Goal: Check status: Check status

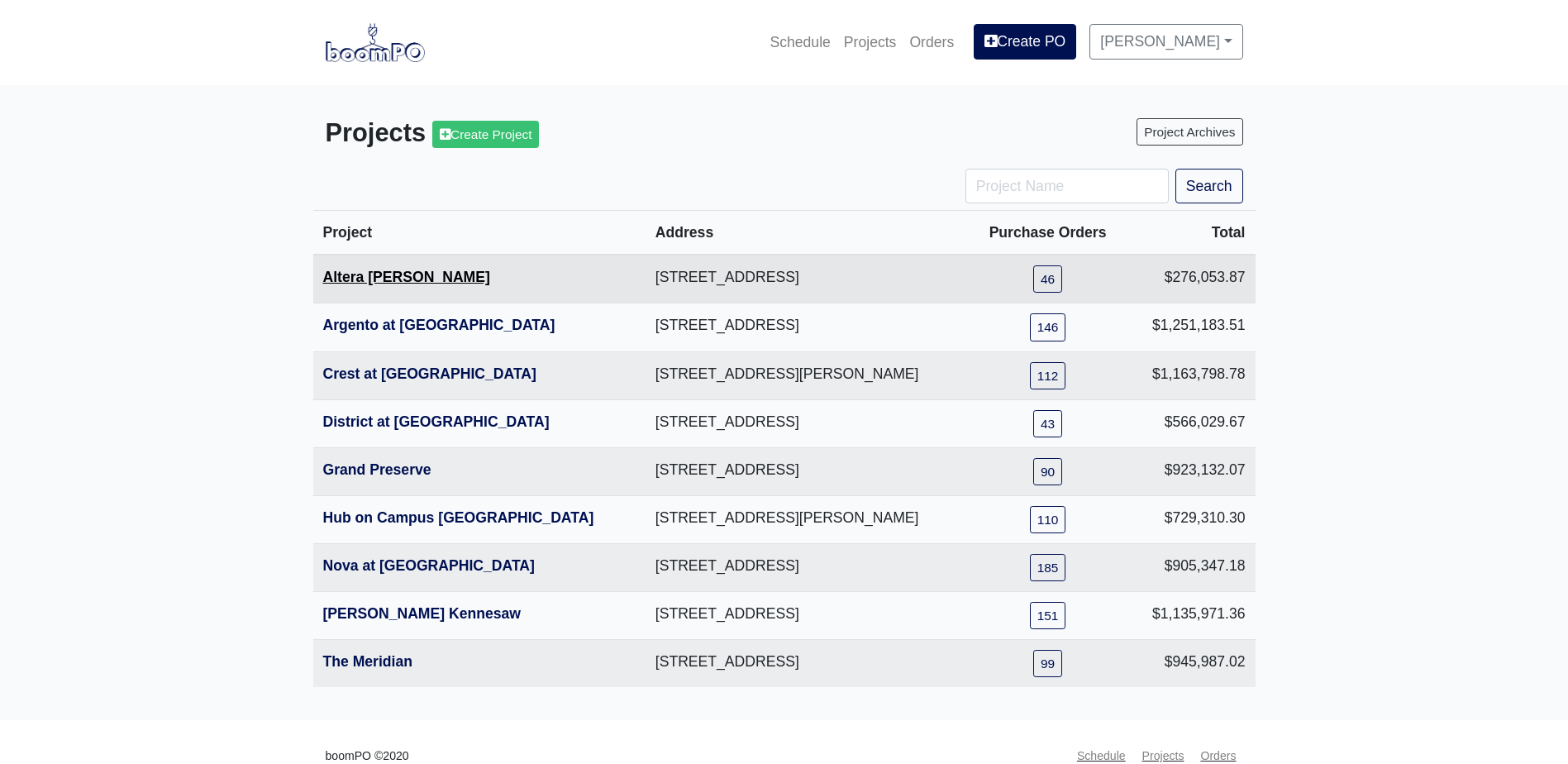
click at [396, 278] on link "Altera [PERSON_NAME]" at bounding box center [406, 278] width 166 height 17
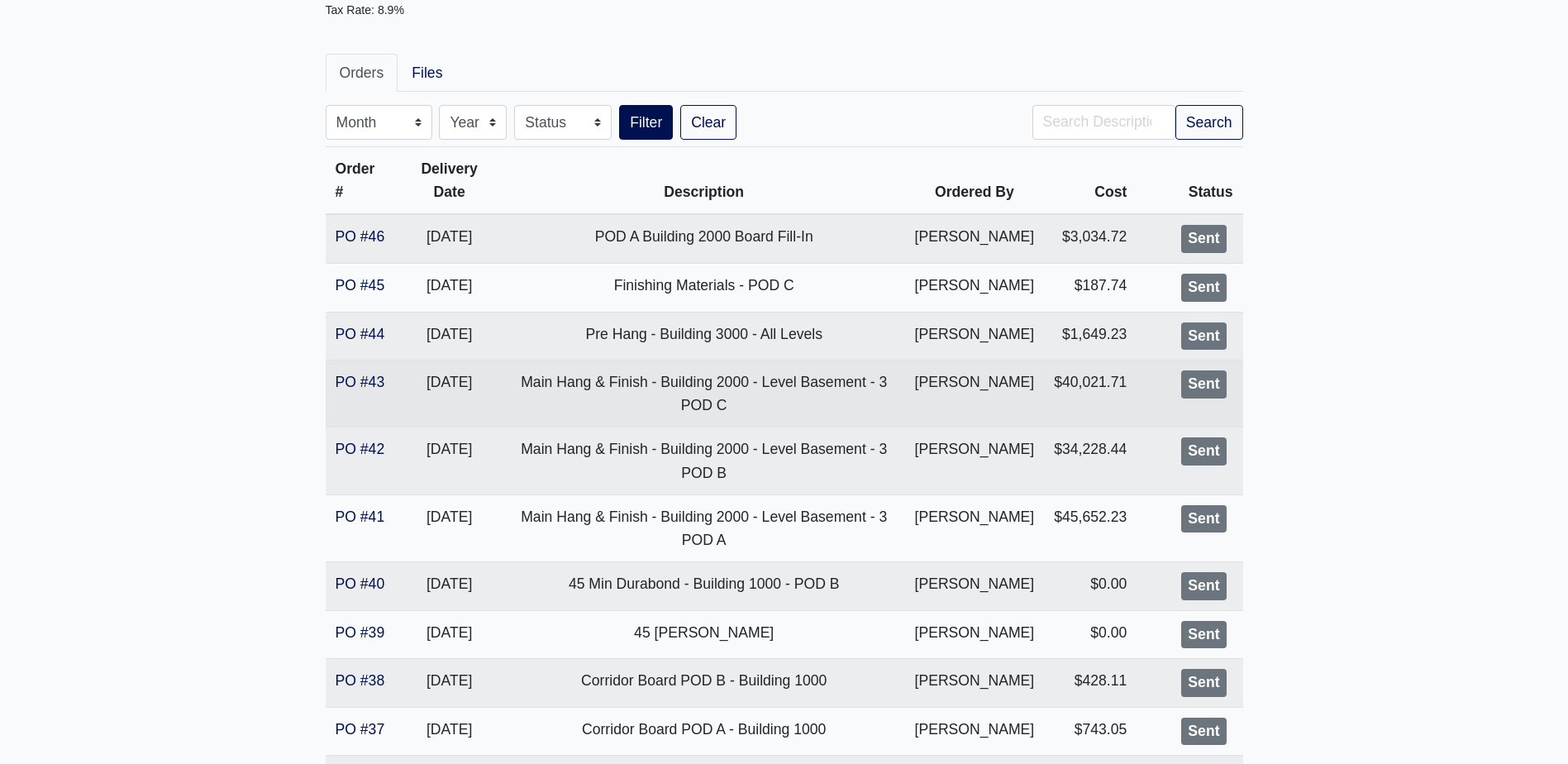
scroll to position [248, 0]
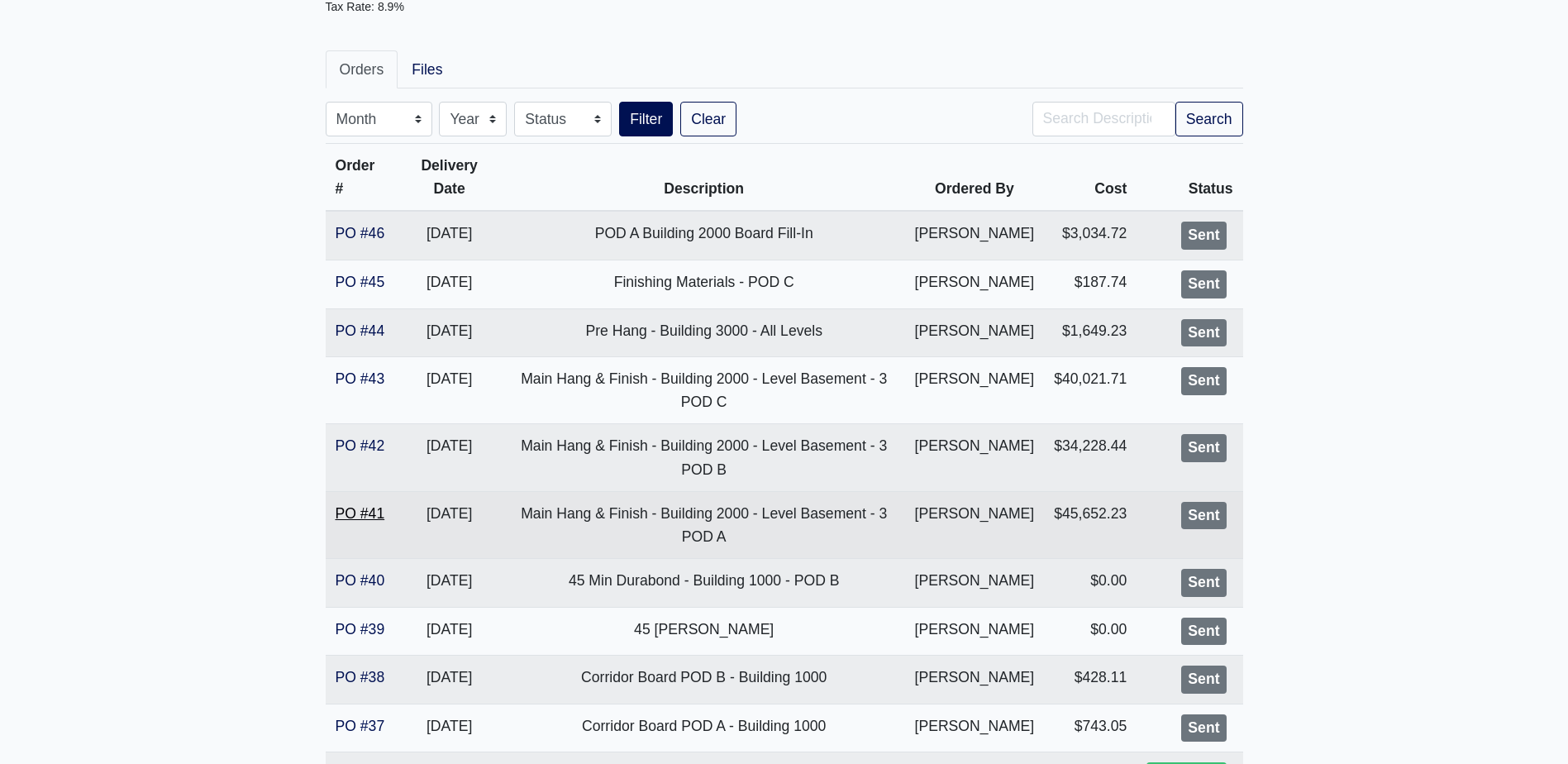
click at [368, 509] on link "PO #41" at bounding box center [360, 514] width 50 height 17
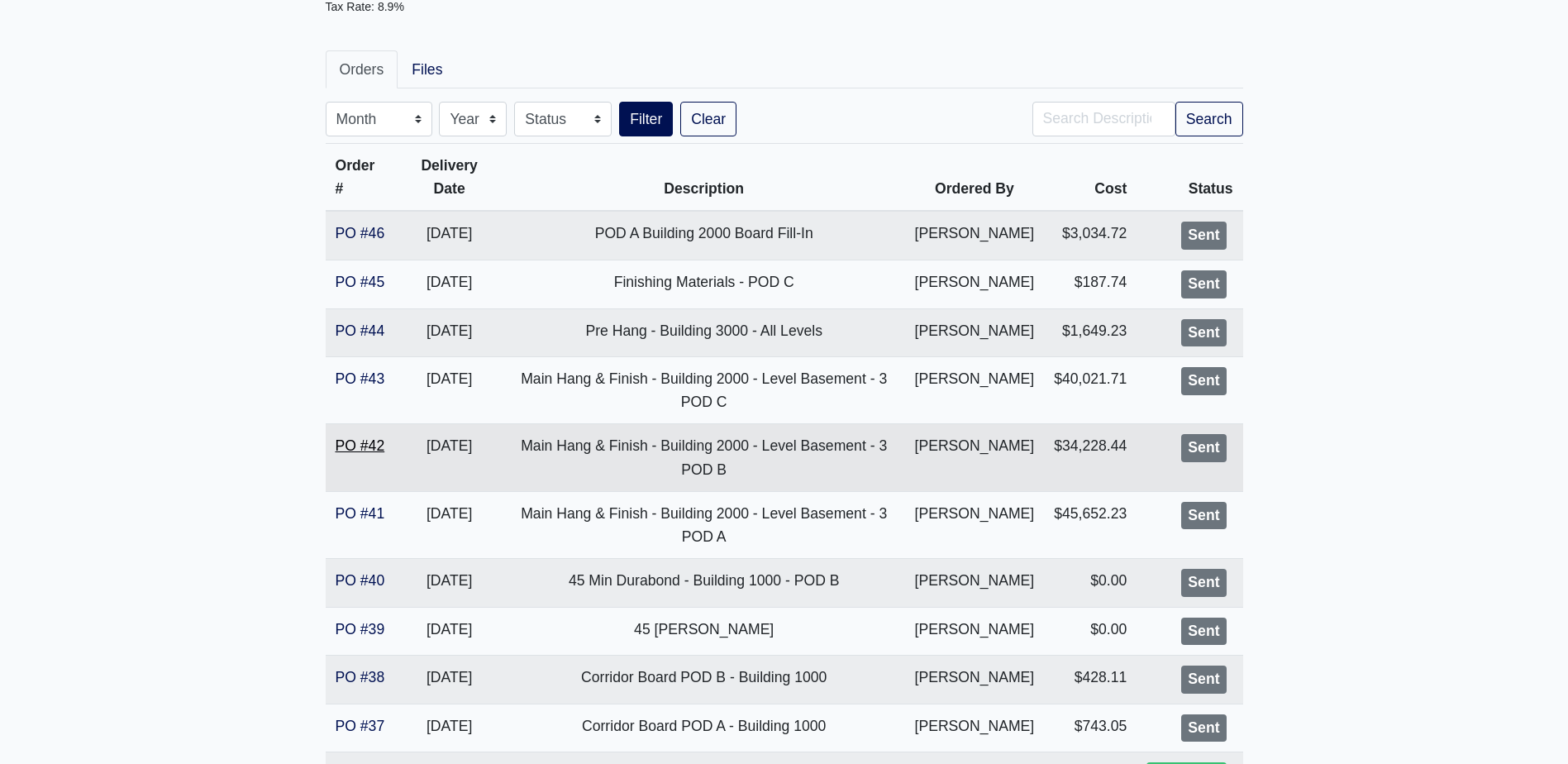
click at [372, 450] on link "PO #42" at bounding box center [360, 446] width 50 height 17
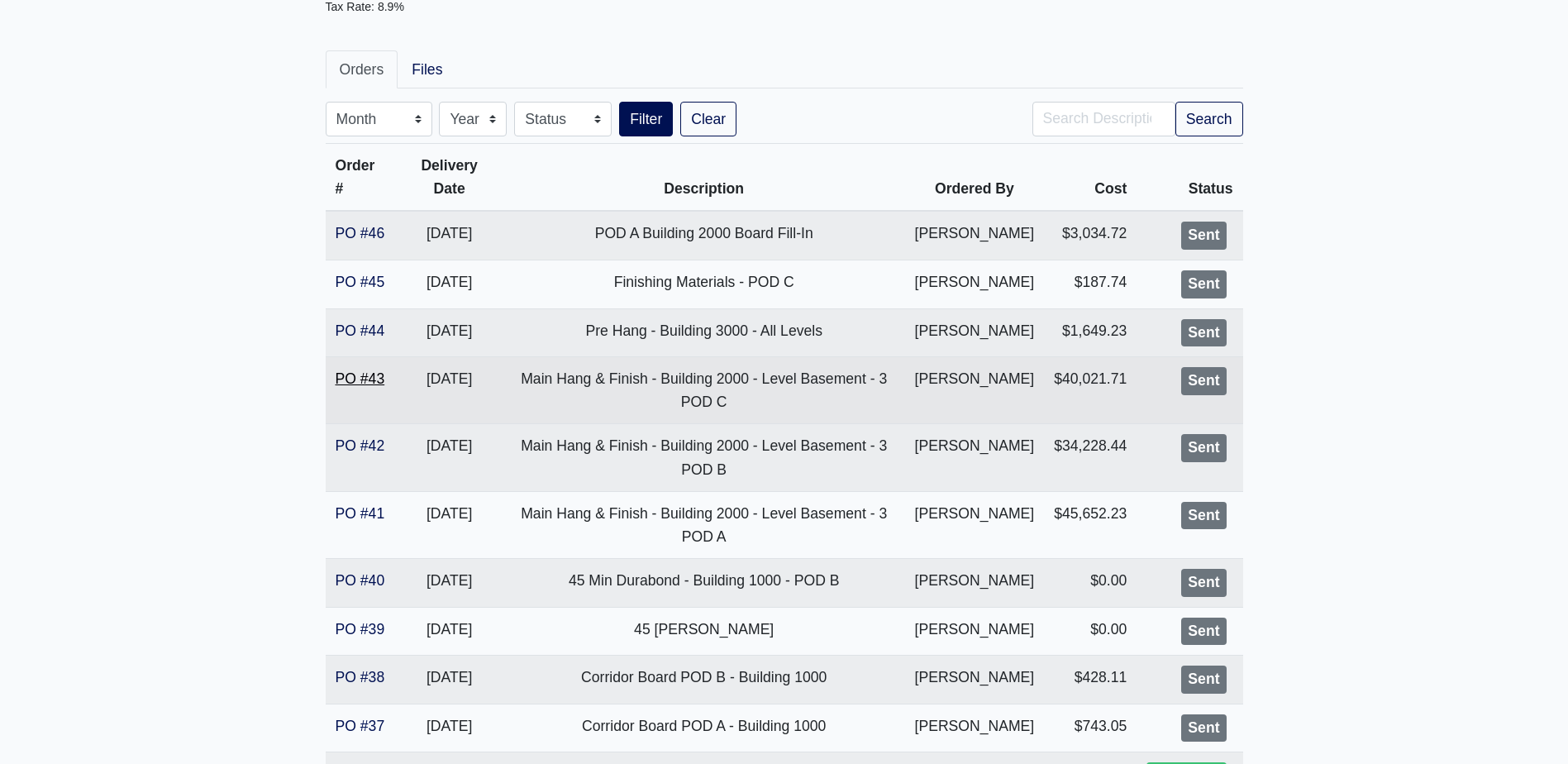
click at [357, 375] on link "PO #43" at bounding box center [360, 379] width 50 height 17
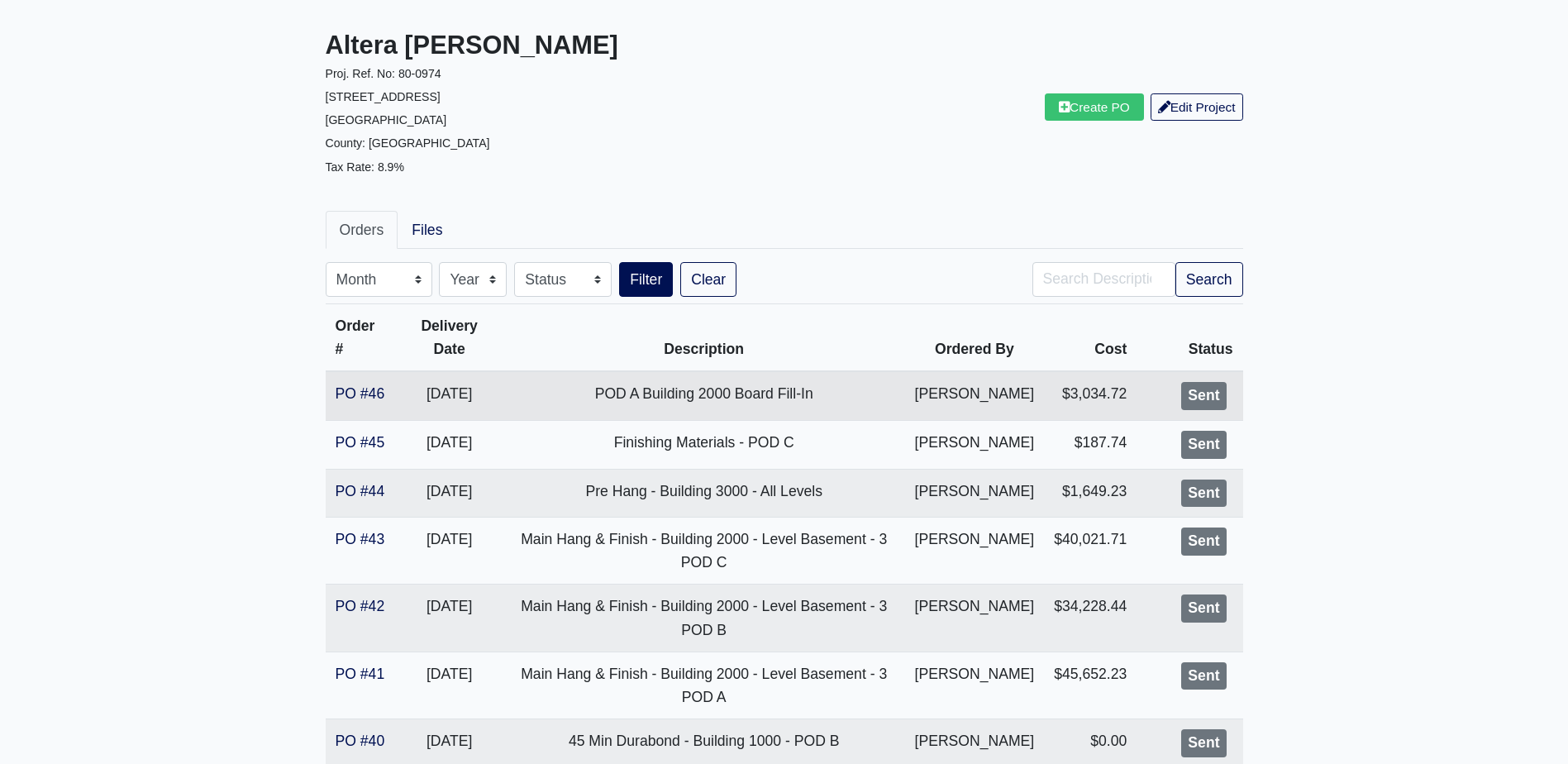
scroll to position [83, 0]
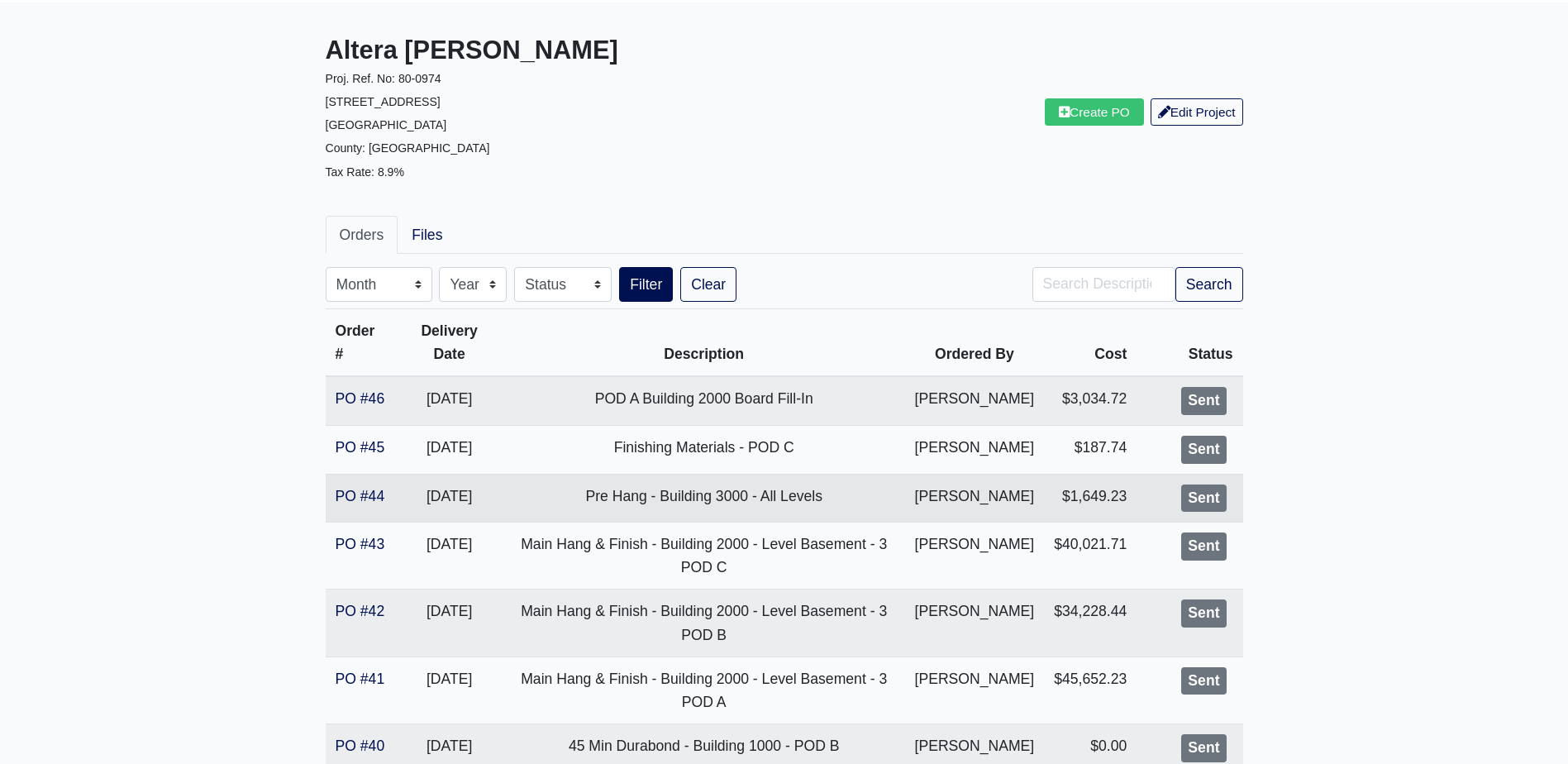
click at [386, 487] on td "PO #44" at bounding box center [360, 498] width 71 height 49
click at [377, 488] on link "PO #44" at bounding box center [360, 496] width 50 height 17
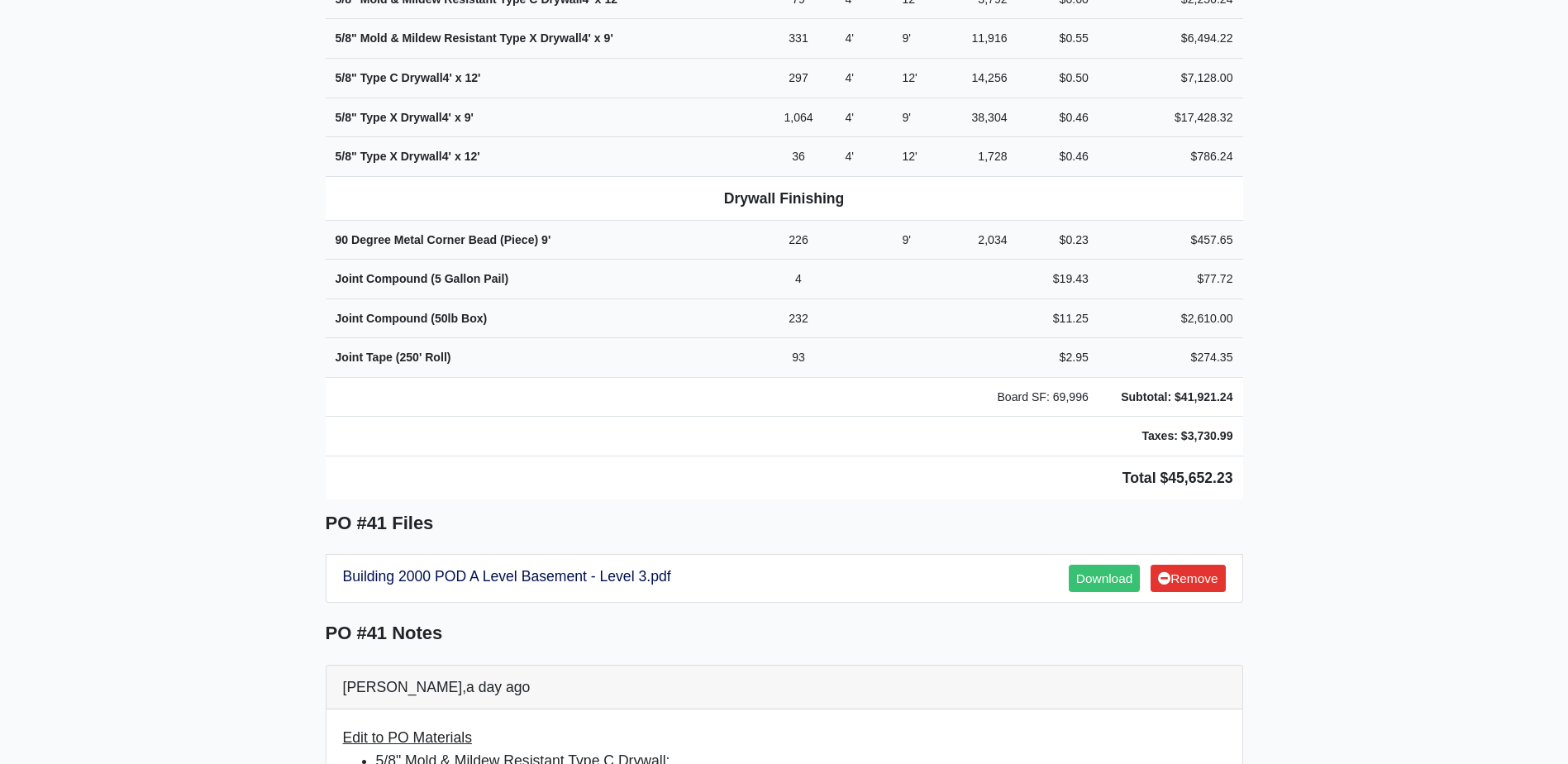
scroll to position [909, 0]
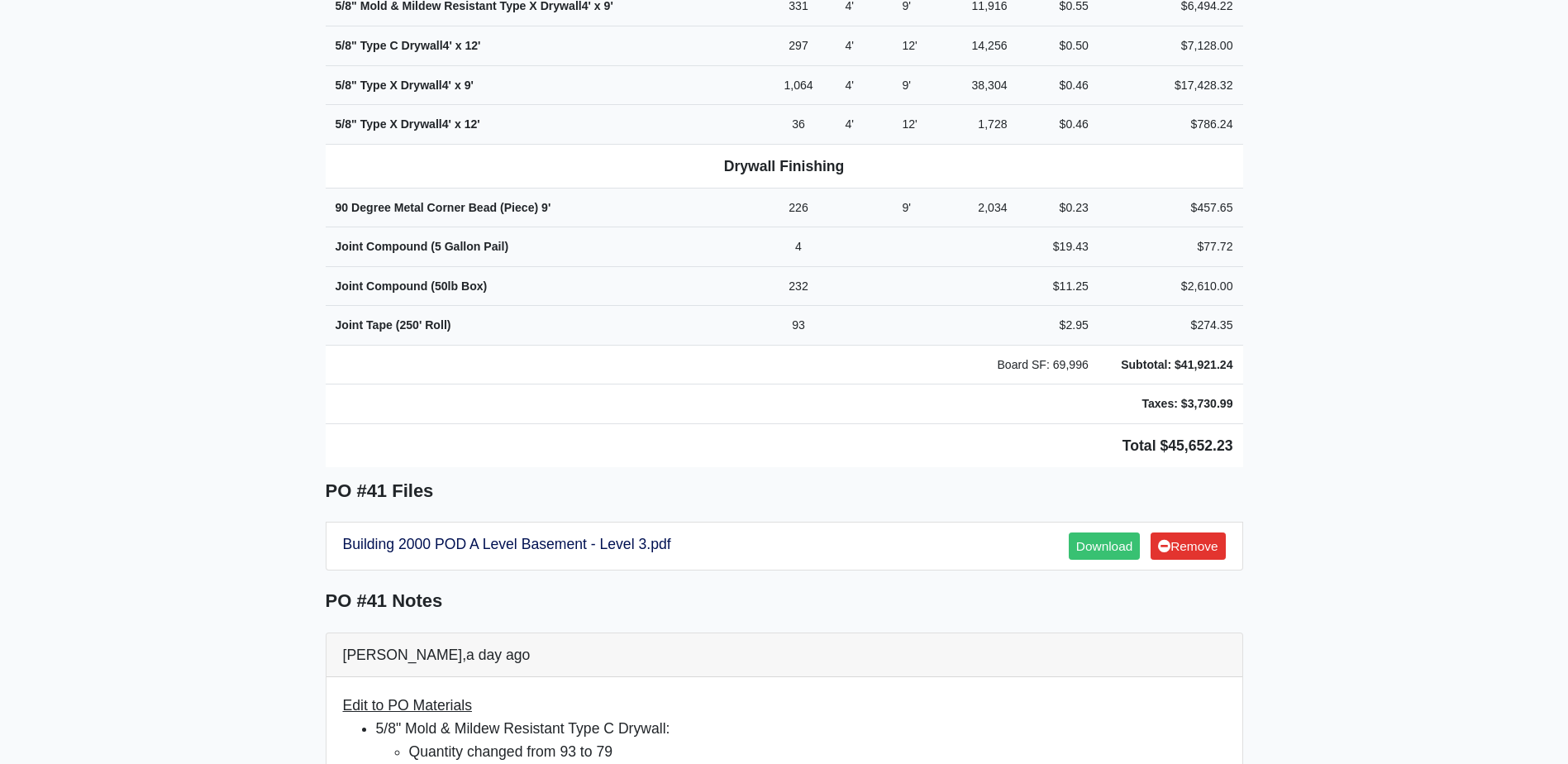
click at [262, 353] on main "Back to Project Roswell Drywall 7000 Peachtree Dunwoody Rd NE Building 5, Suite…" at bounding box center [784, 485] width 1568 height 2618
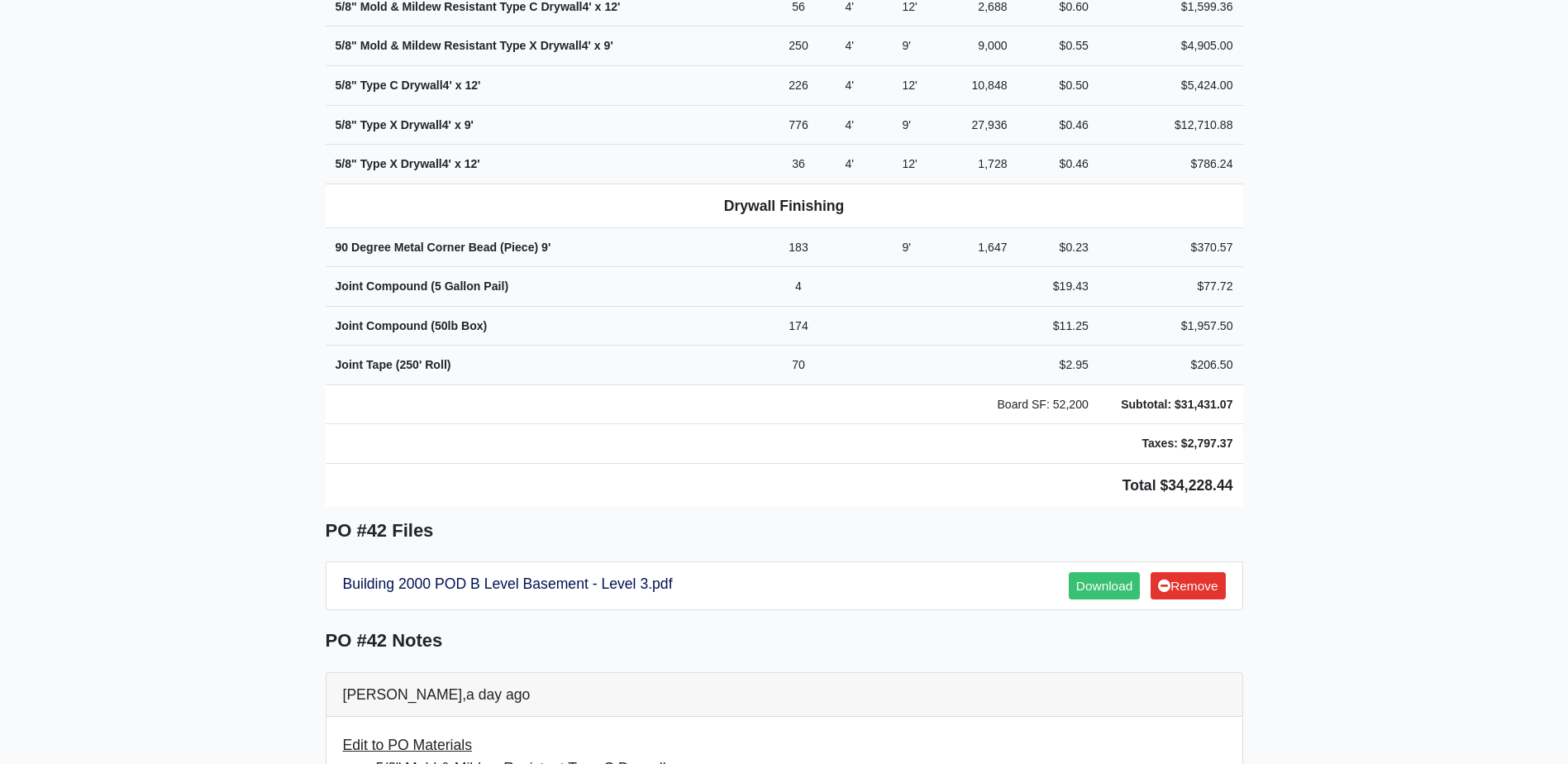
scroll to position [909, 0]
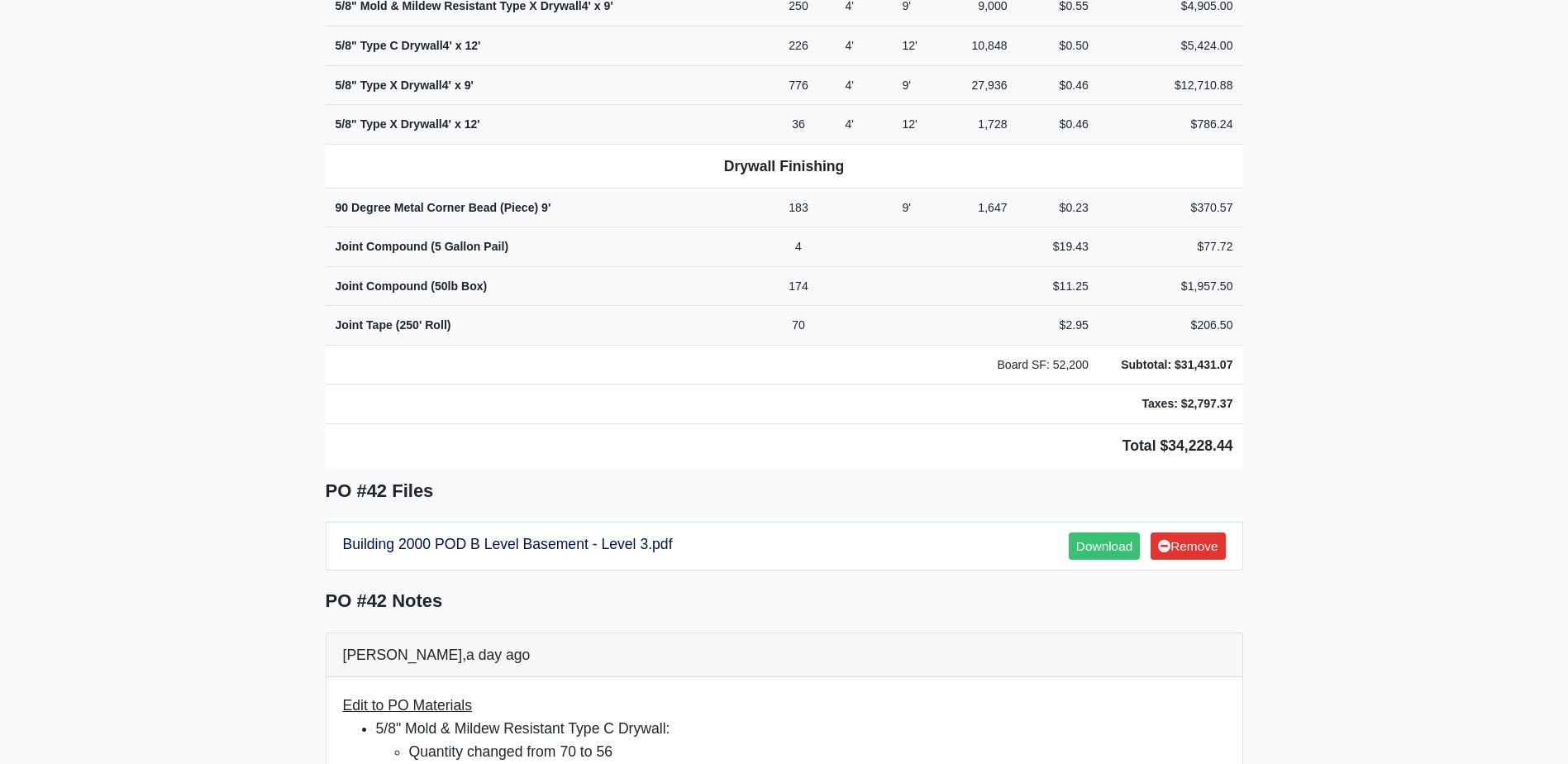
click at [259, 284] on main "Back to Project Roswell Drywall [STREET_ADDRESS] Tel: (770) 518 - 2442 Website:…" at bounding box center [784, 485] width 1568 height 2618
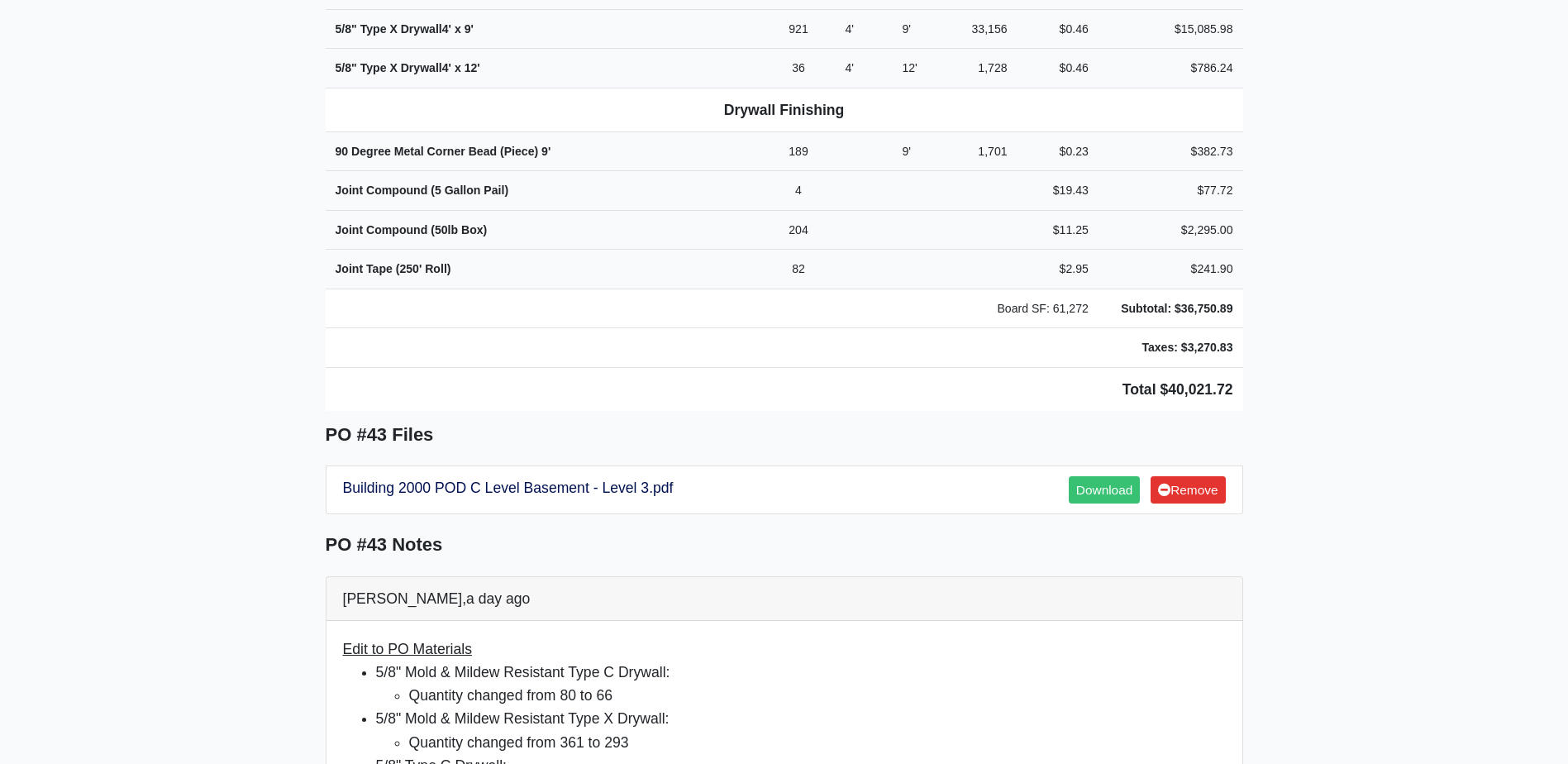
scroll to position [992, 0]
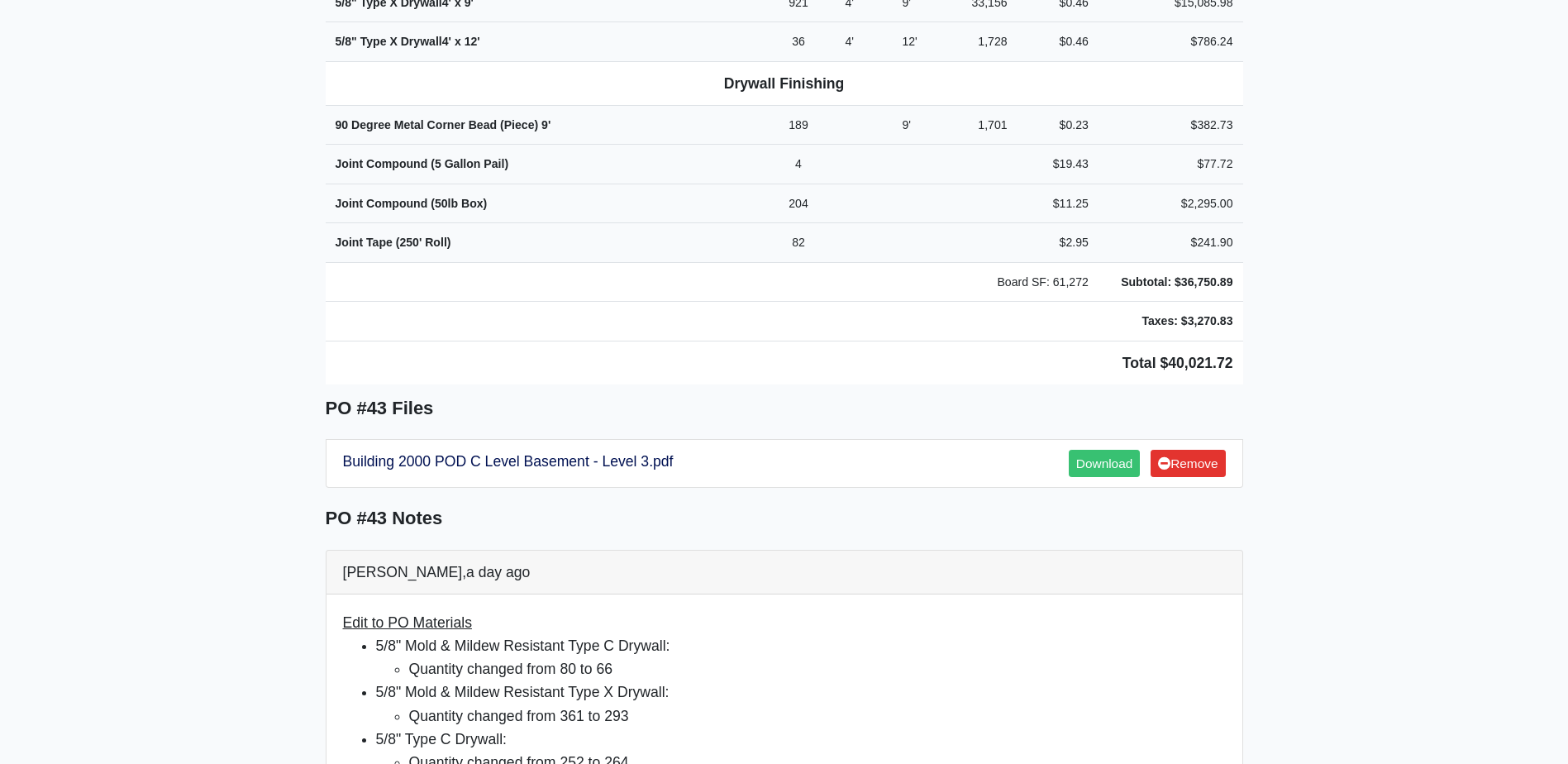
click at [276, 260] on main "Back to Project Roswell Drywall [STREET_ADDRESS] Tel: (770) 518 - 2442 Website:…" at bounding box center [784, 402] width 1568 height 2618
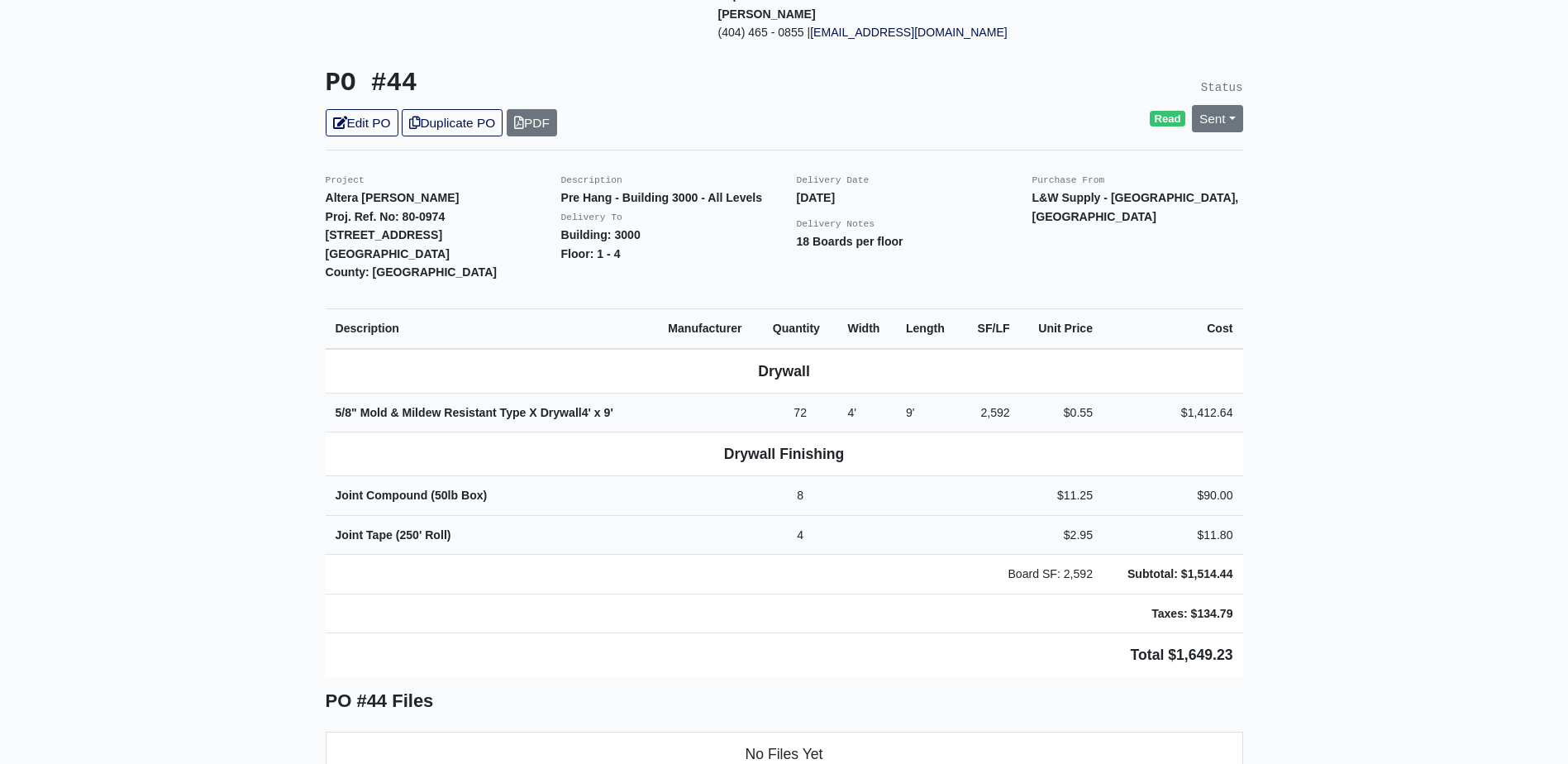
scroll to position [330, 0]
